Goal: Information Seeking & Learning: Compare options

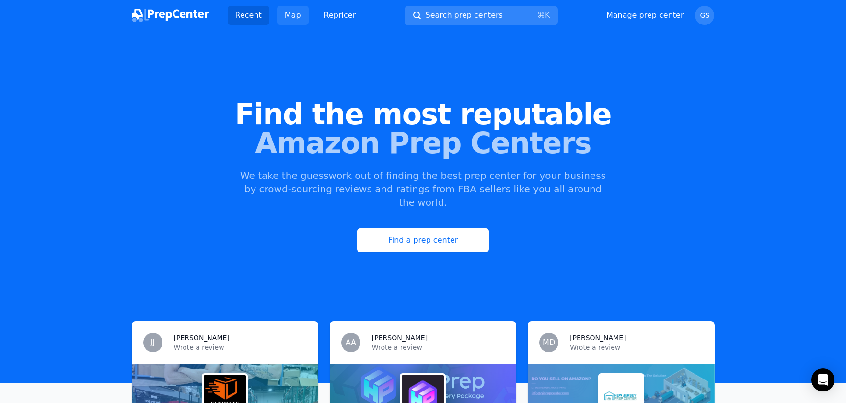
click at [295, 15] on link "Map" at bounding box center [293, 15] width 32 height 19
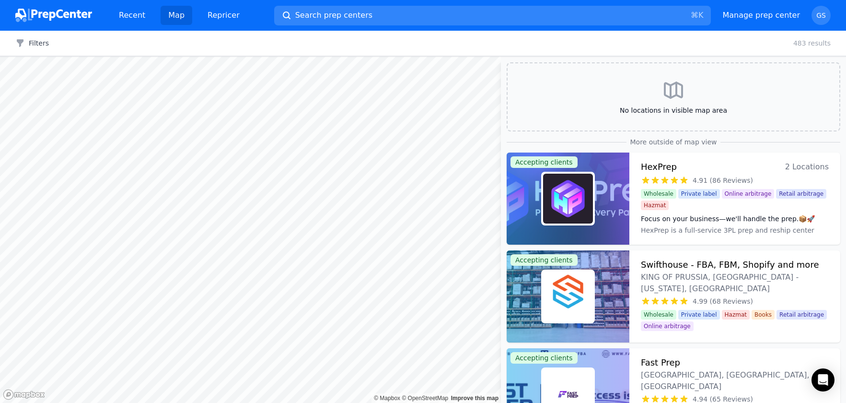
click at [585, 197] on div "Map © Mapbox © OpenStreetMap Improve this map No locations in visible map area …" at bounding box center [423, 230] width 846 height 346
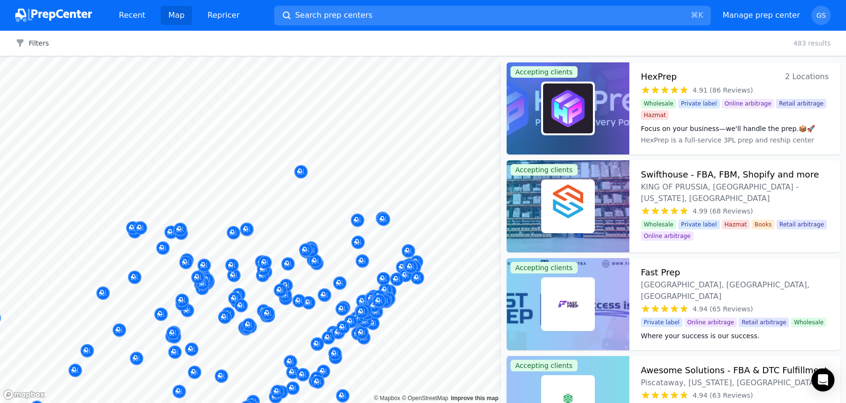
click at [352, 57] on div at bounding box center [250, 57] width 501 height 0
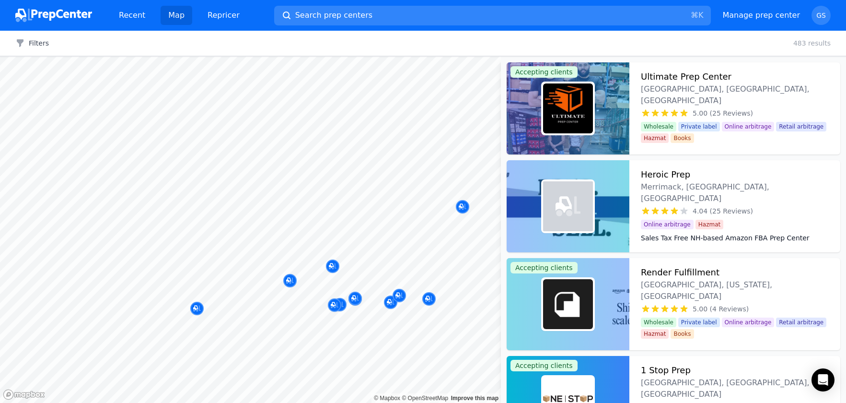
click at [397, 254] on body "Recent Map Repricer Search prep centers ⌘ K Open main menu Manage prep center O…" at bounding box center [423, 201] width 846 height 403
click at [463, 206] on p "Prepare Less" at bounding box center [418, 205] width 113 height 10
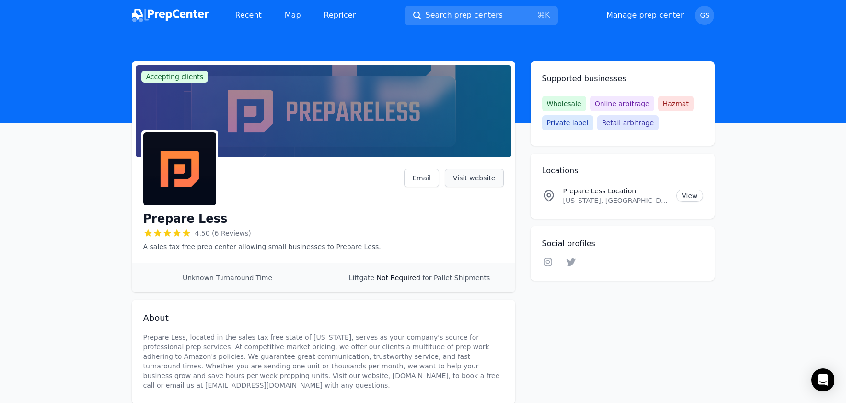
click at [471, 178] on link "Visit website" at bounding box center [474, 178] width 59 height 18
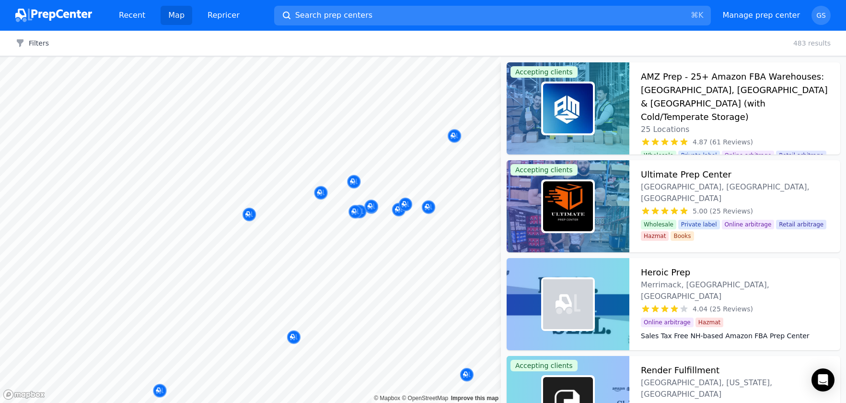
click at [442, 173] on body "Recent Map Repricer Search prep centers ⌘ K Open main menu Manage prep center O…" at bounding box center [423, 201] width 846 height 403
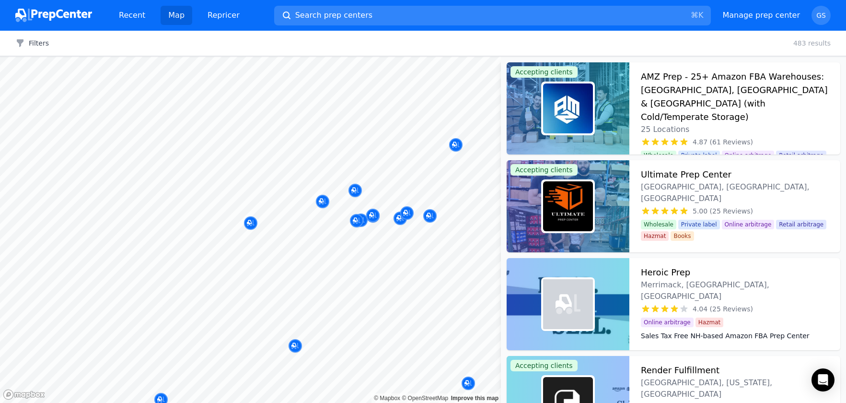
click at [324, 203] on div at bounding box center [373, 205] width 184 height 8
click at [323, 203] on div at bounding box center [373, 205] width 184 height 8
click at [698, 90] on h3 "AMZ Prep - 25+ Amazon FBA Warehouses: [GEOGRAPHIC_DATA], [GEOGRAPHIC_DATA] & [G…" at bounding box center [735, 97] width 188 height 54
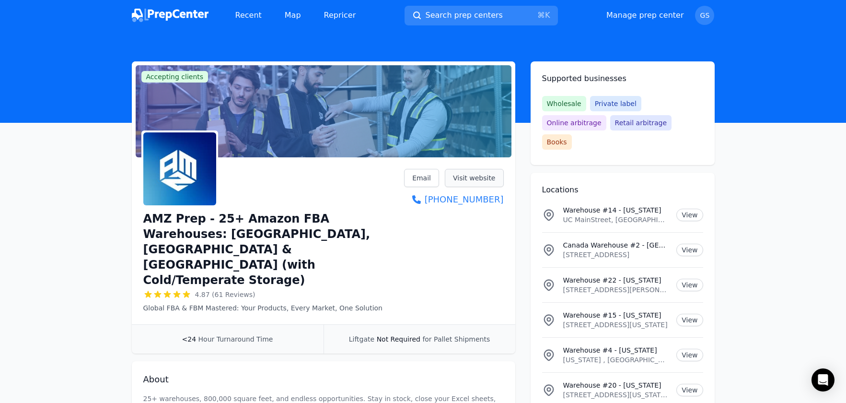
click at [462, 175] on link "Visit website" at bounding box center [474, 178] width 59 height 18
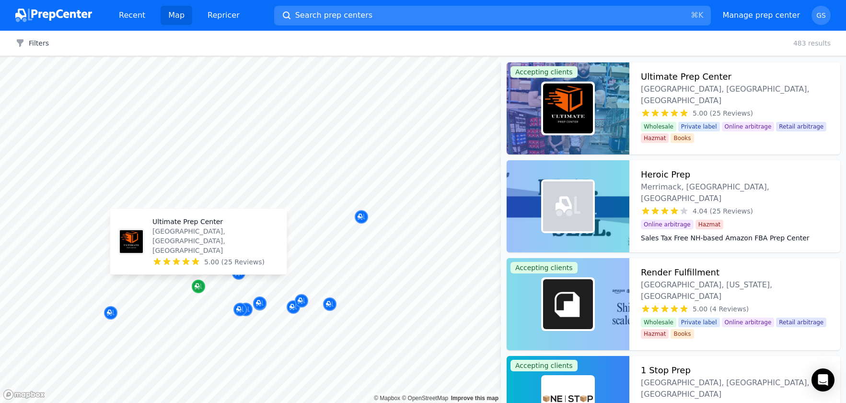
click at [201, 288] on icon "Map marker" at bounding box center [199, 286] width 8 height 6
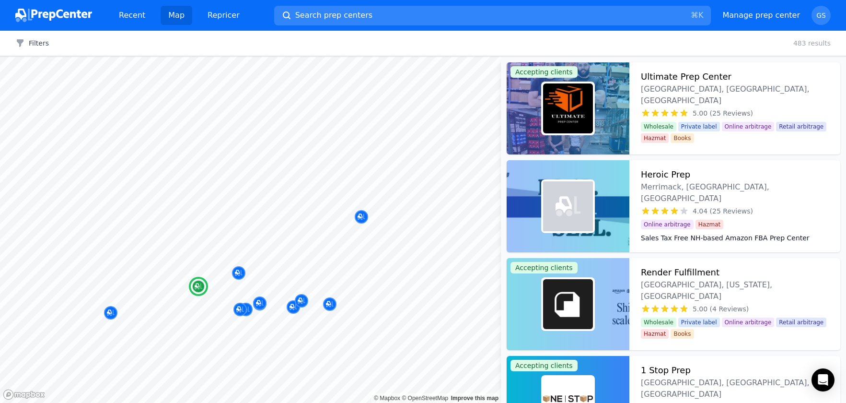
click at [704, 81] on h3 "Ultimate Prep Center" at bounding box center [686, 76] width 91 height 13
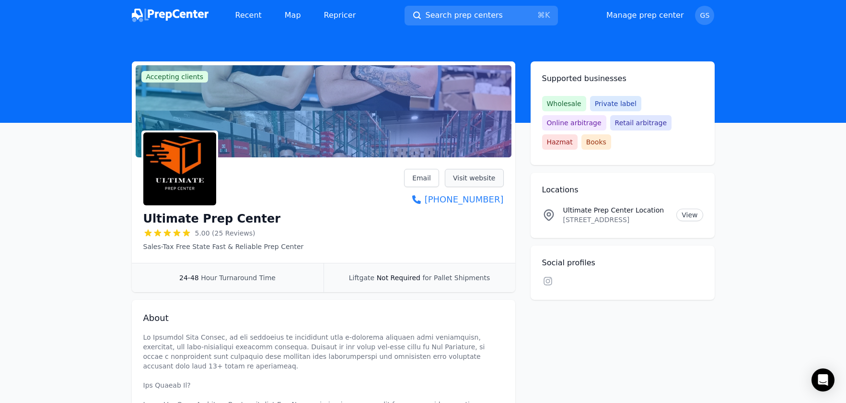
click at [481, 178] on link "Visit website" at bounding box center [474, 178] width 59 height 18
